Goal: Information Seeking & Learning: Learn about a topic

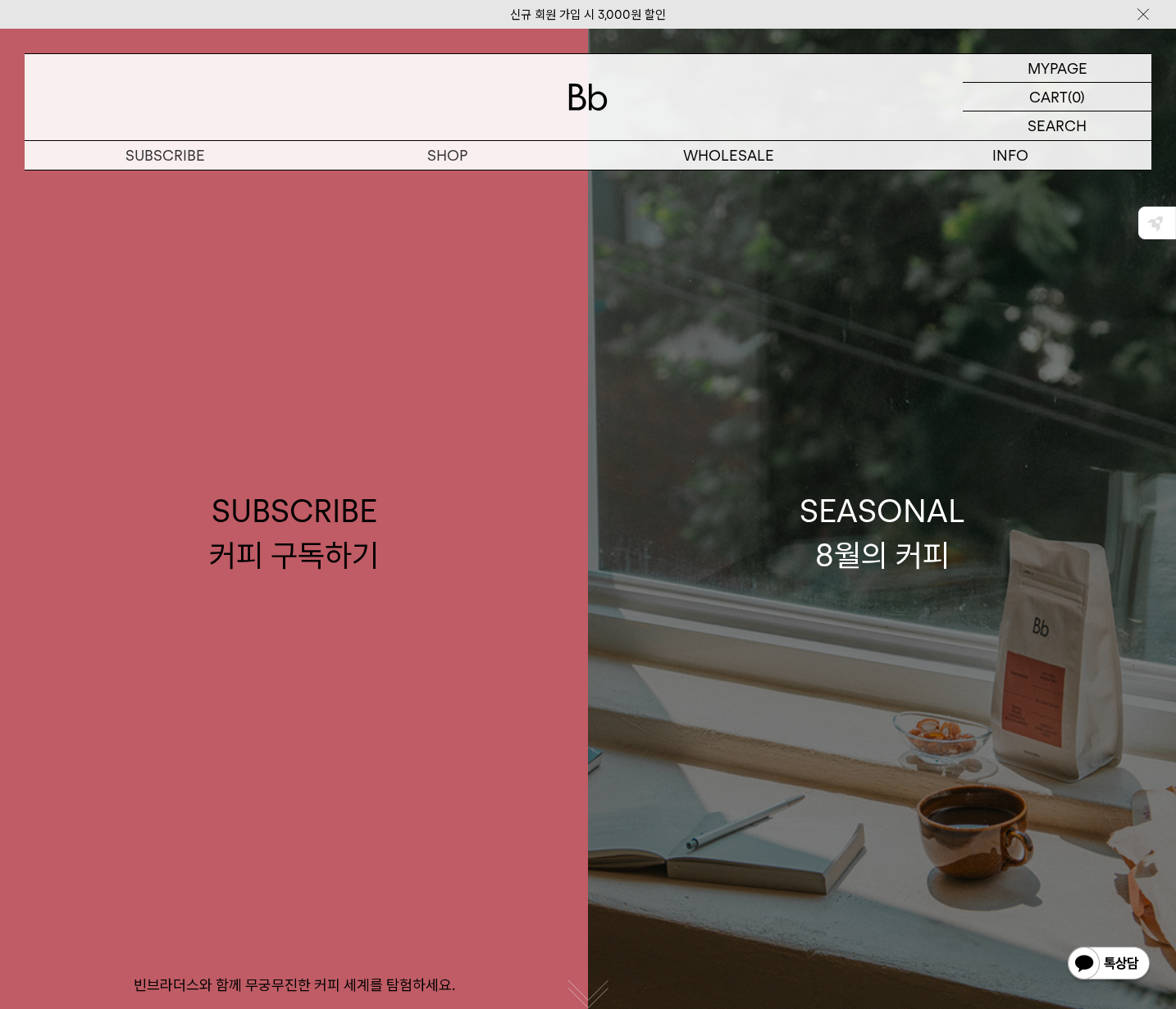
click at [874, 507] on div "SEASONAL 8월의 커피" at bounding box center [882, 532] width 166 height 87
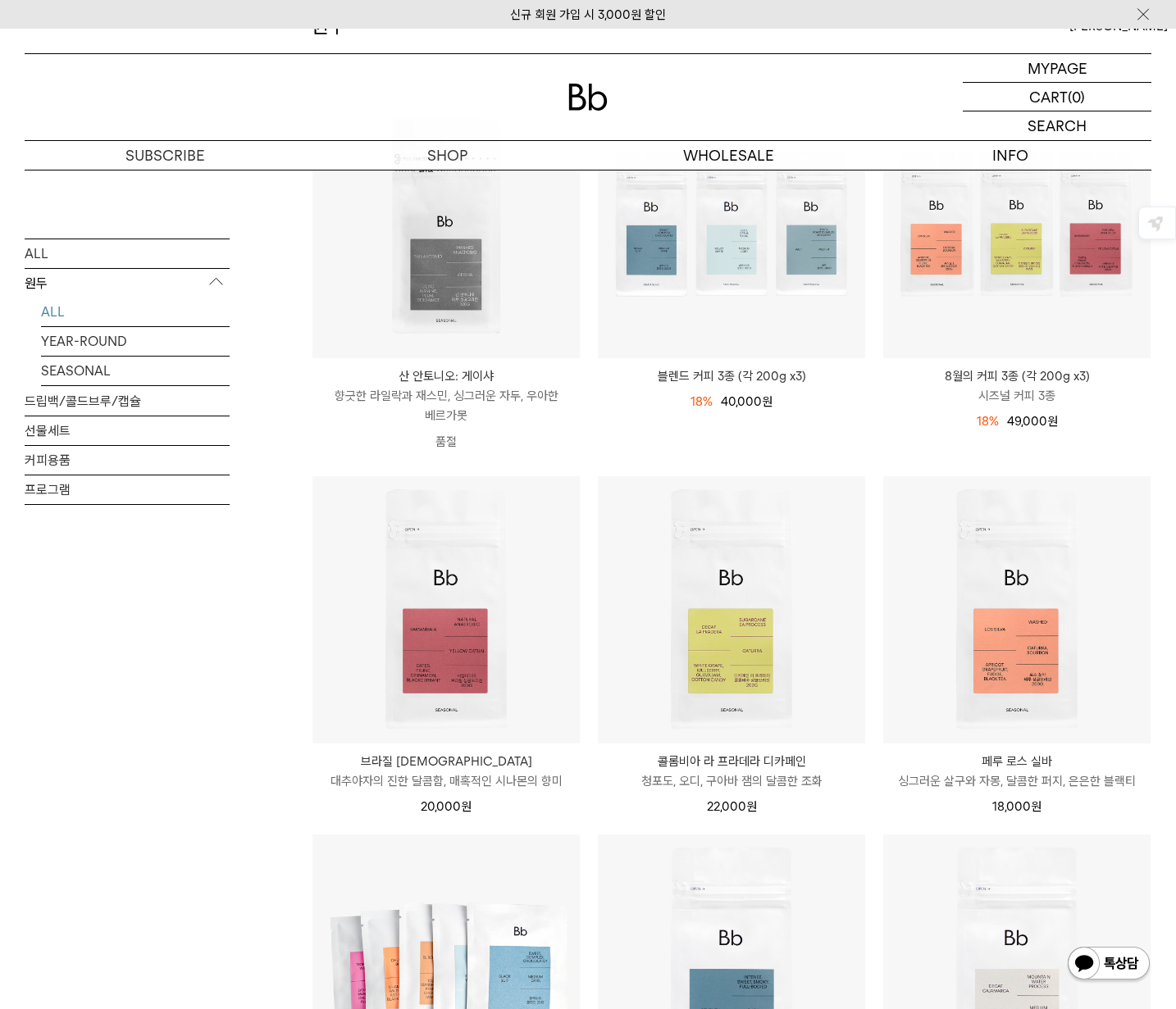
scroll to position [250, 0]
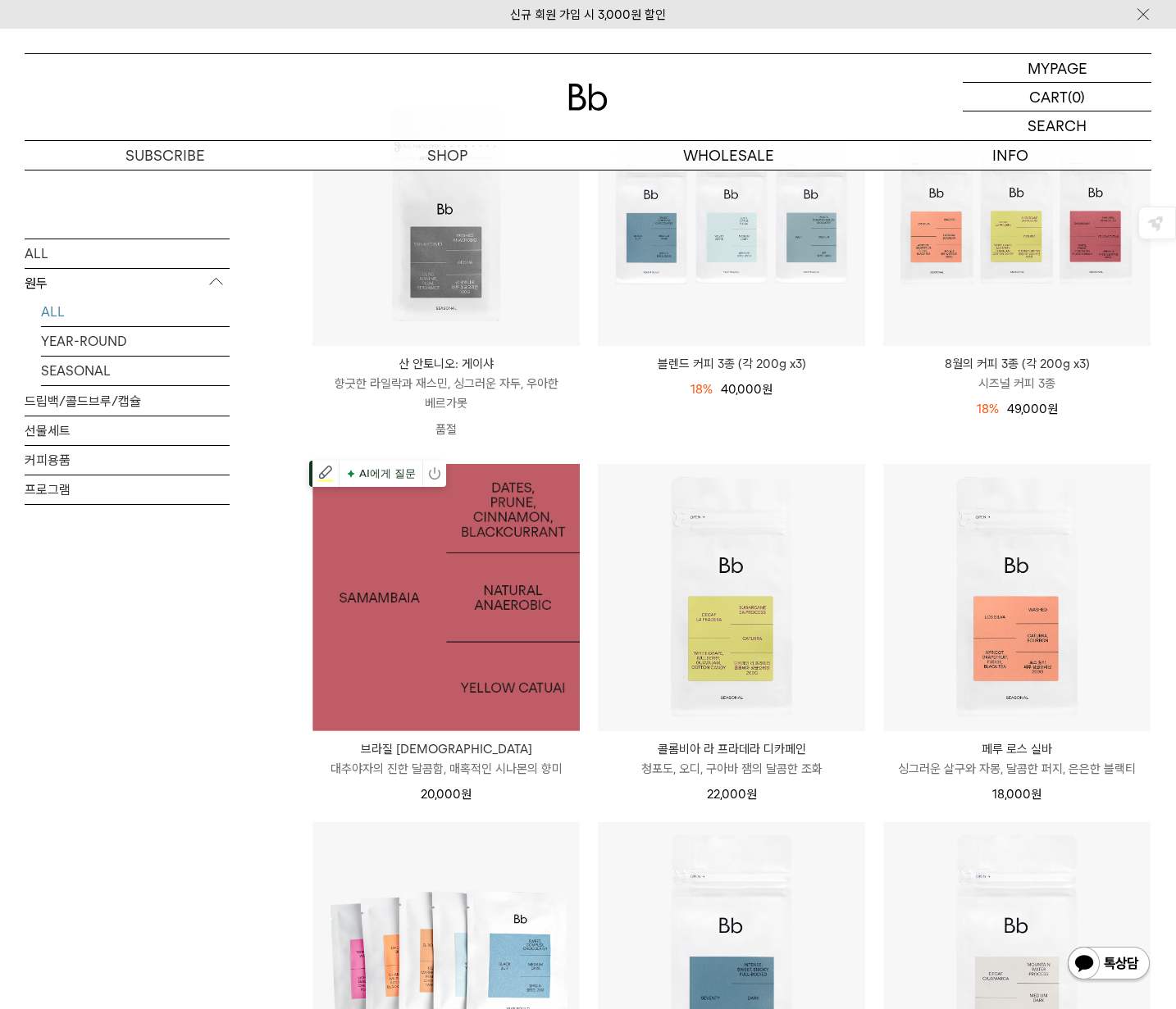
click at [466, 641] on img at bounding box center [447, 598] width 268 height 268
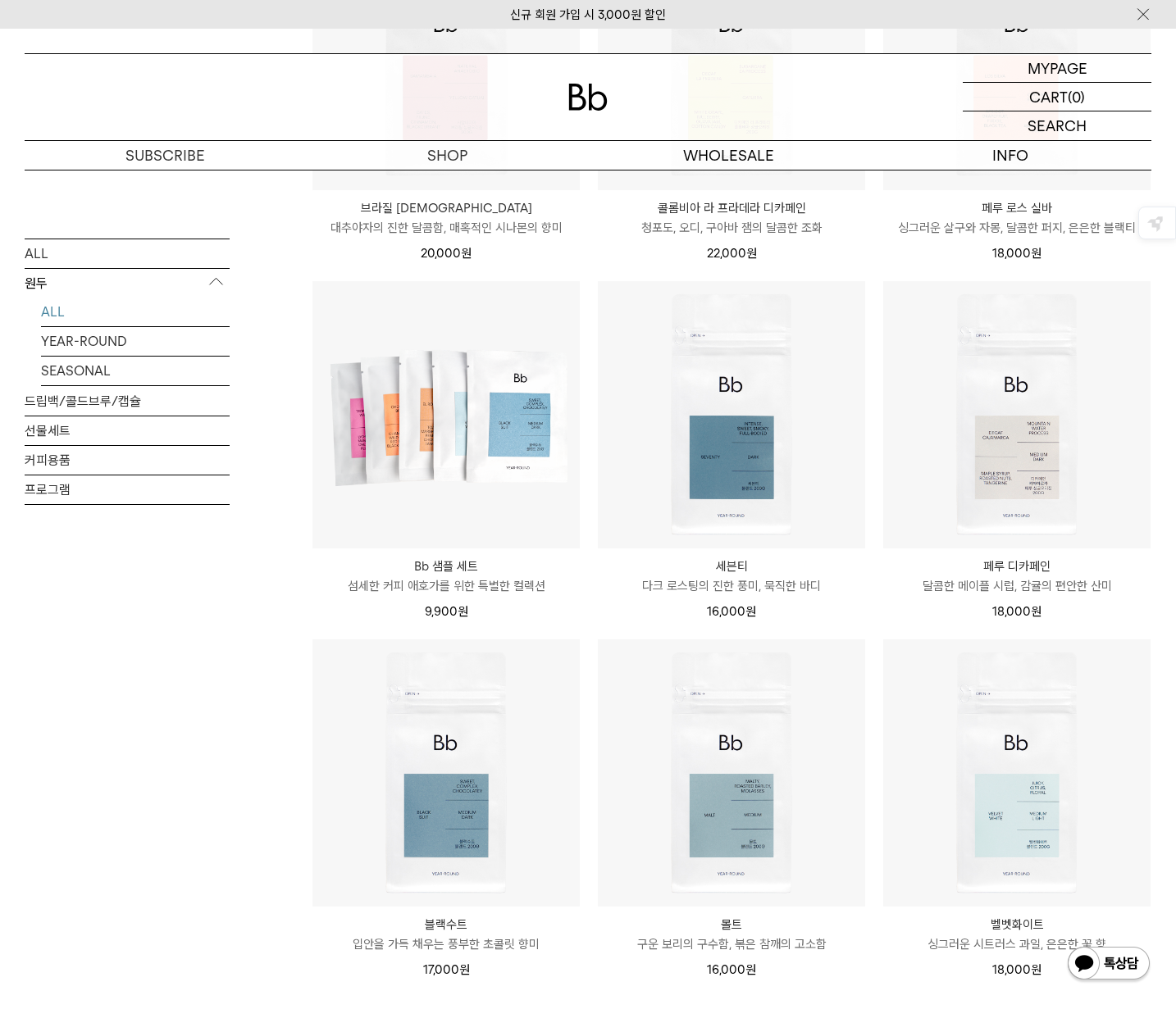
scroll to position [850, 0]
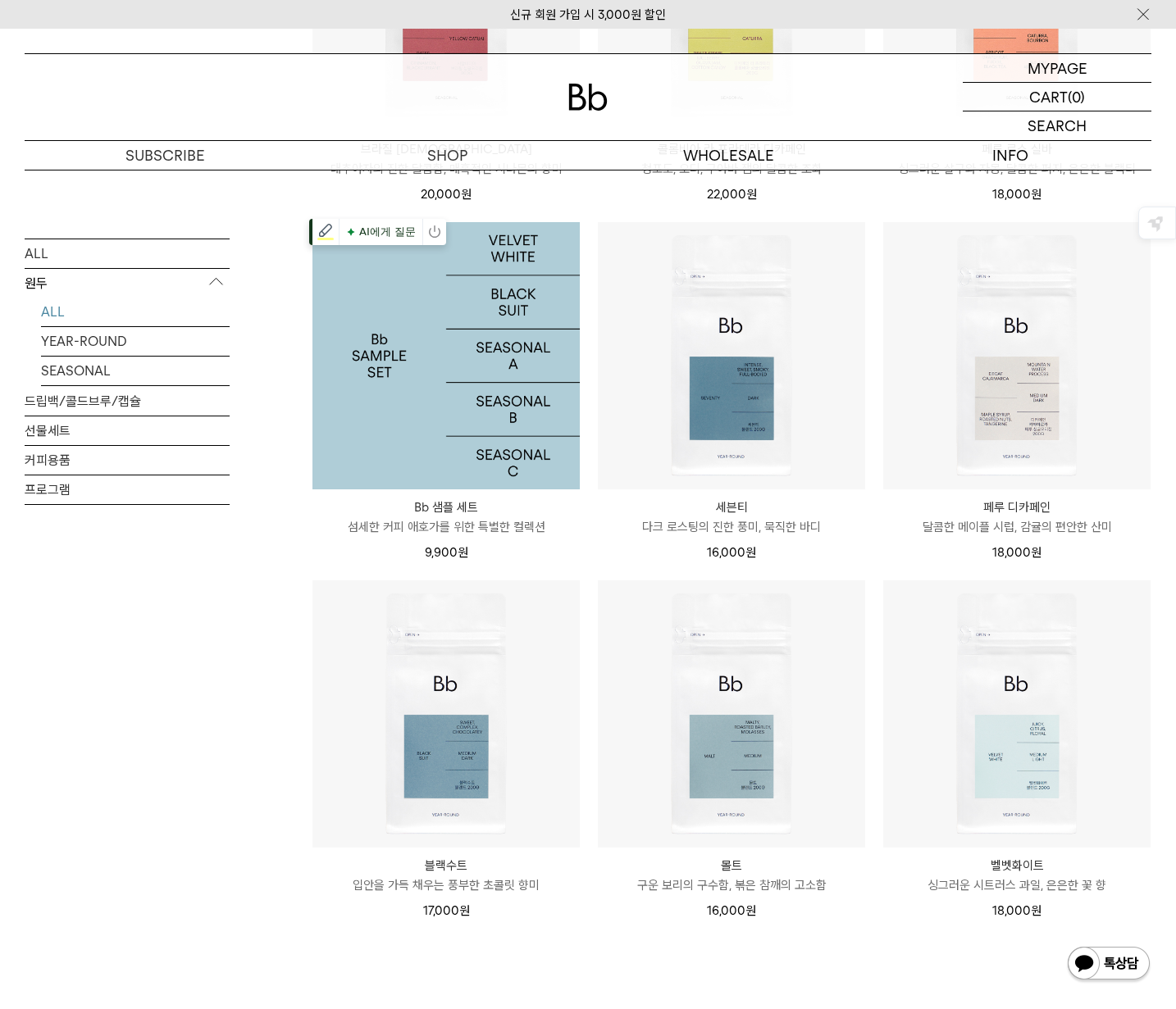
click at [515, 391] on img at bounding box center [447, 356] width 268 height 268
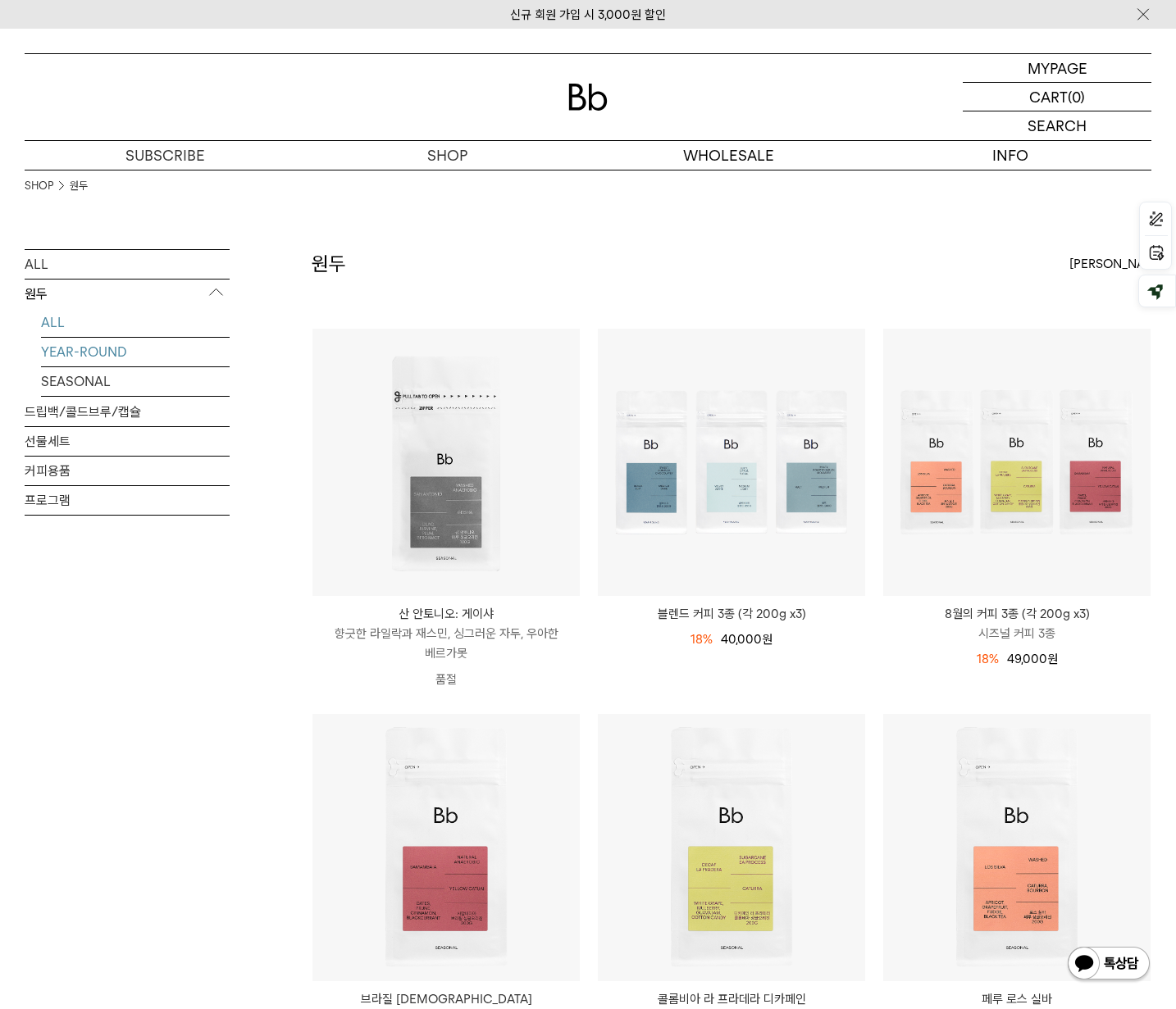
click at [109, 357] on link "YEAR-ROUND" at bounding box center [136, 352] width 188 height 28
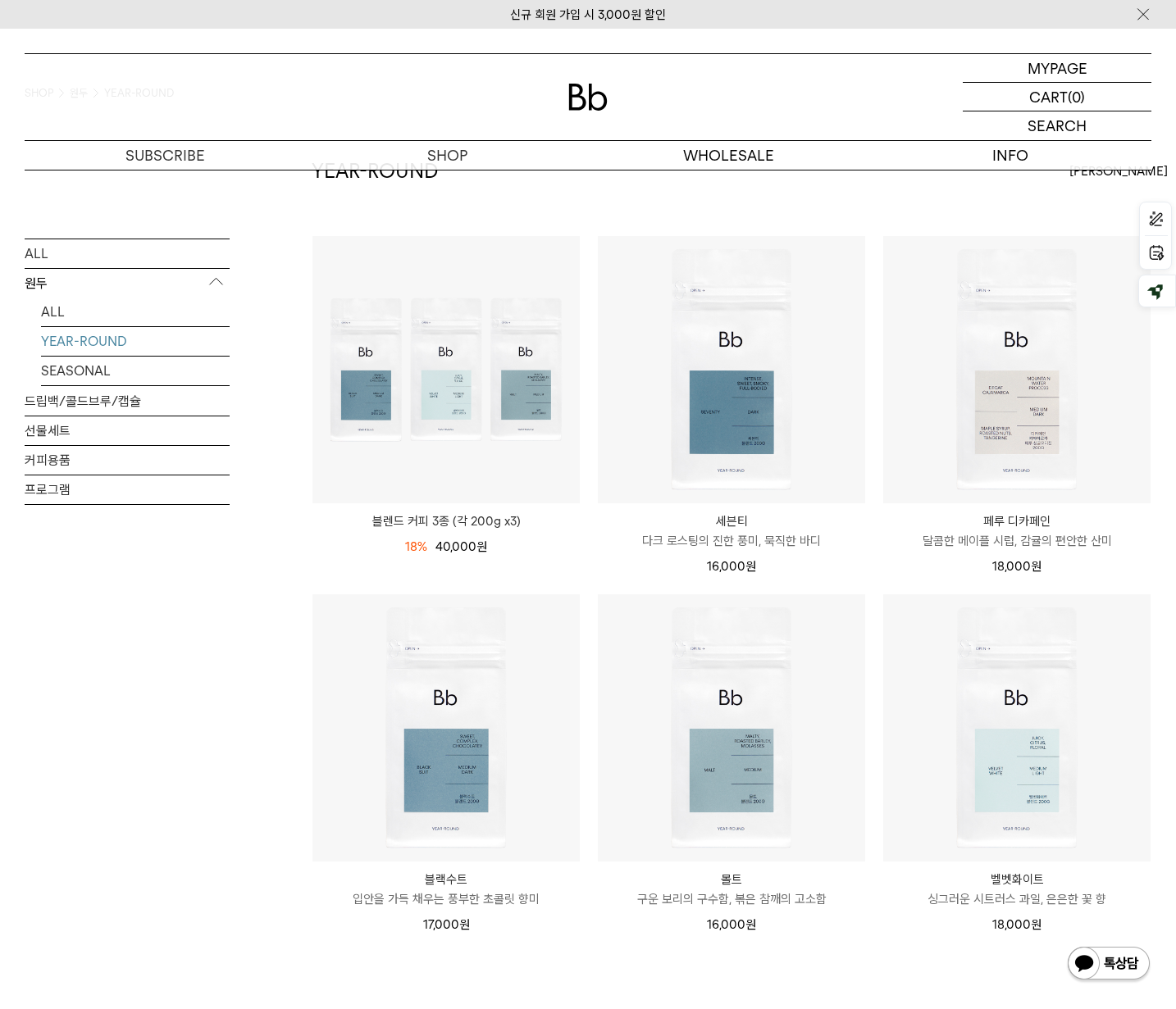
scroll to position [105, 0]
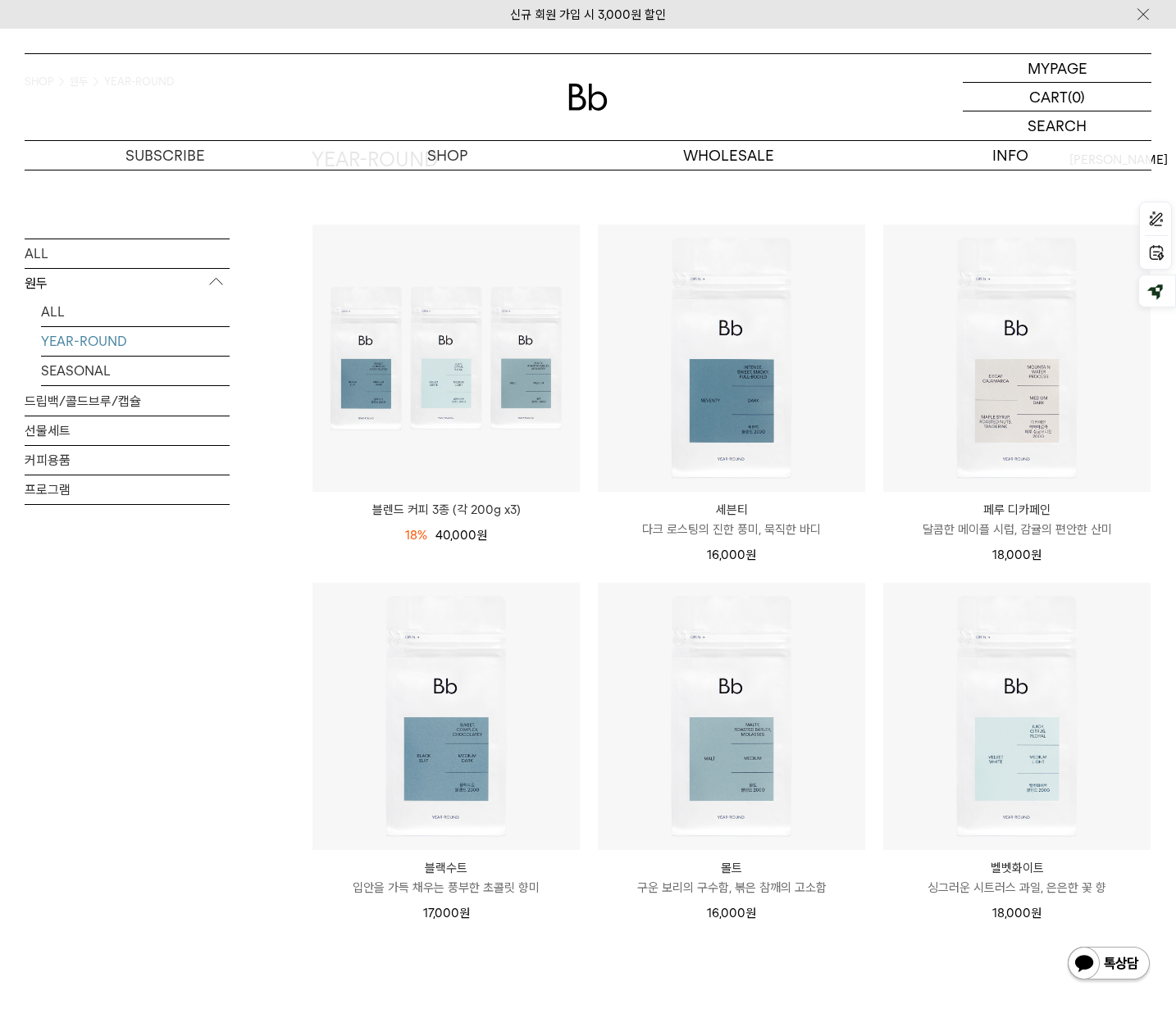
click at [169, 789] on div "ALL 원두 ALL YEAR-ROUND SEASONAL 드립백/콜드브루/캡슐 선물세트 커피용품 프로그램" at bounding box center [127, 625] width 205 height 959
